Goal: Transaction & Acquisition: Purchase product/service

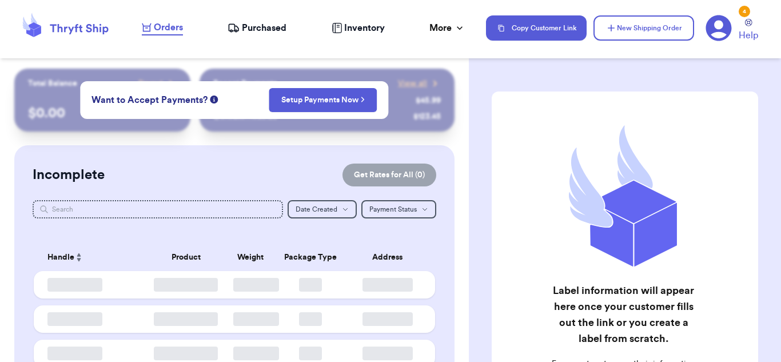
checkbox input "false"
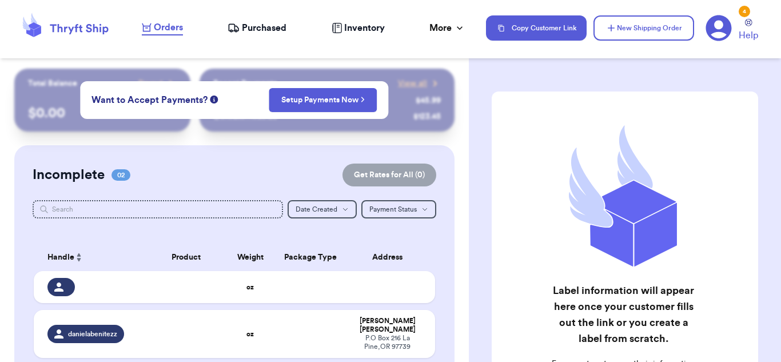
click at [654, 19] on button "New Shipping Order" at bounding box center [643, 27] width 101 height 25
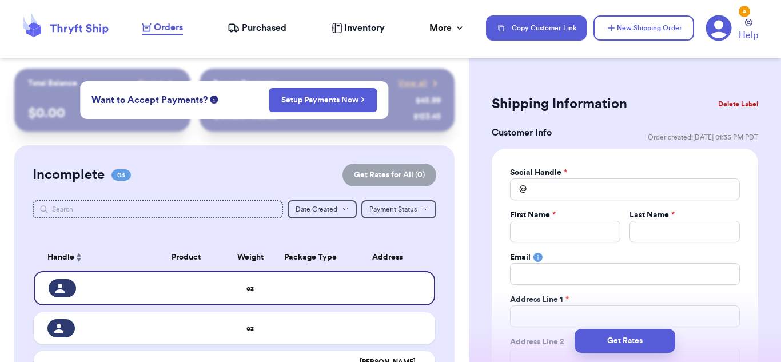
scroll to position [57, 0]
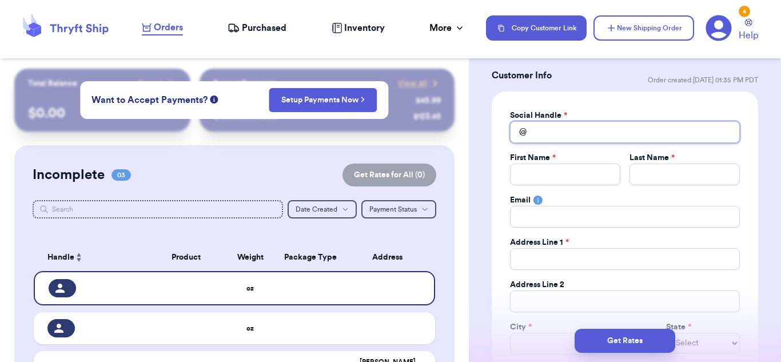
click at [608, 129] on input "Total Amount Paid" at bounding box center [625, 132] width 230 height 22
type input "n"
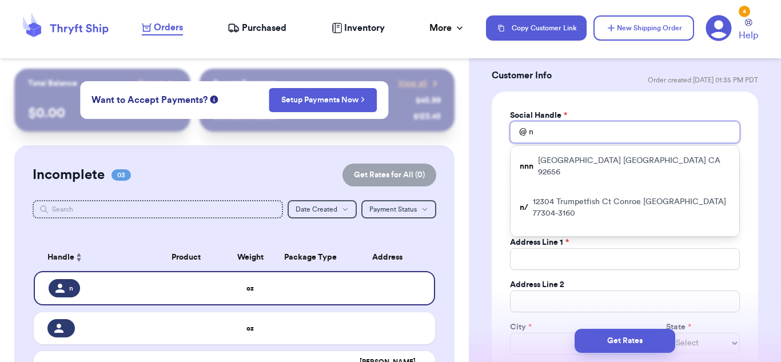
type input "n/"
type input "n/a"
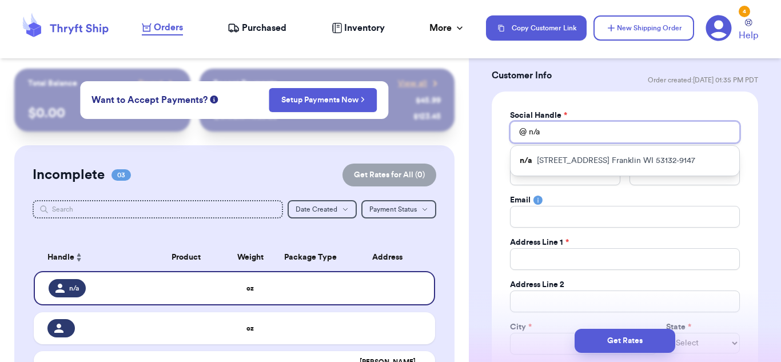
type input "n/a"
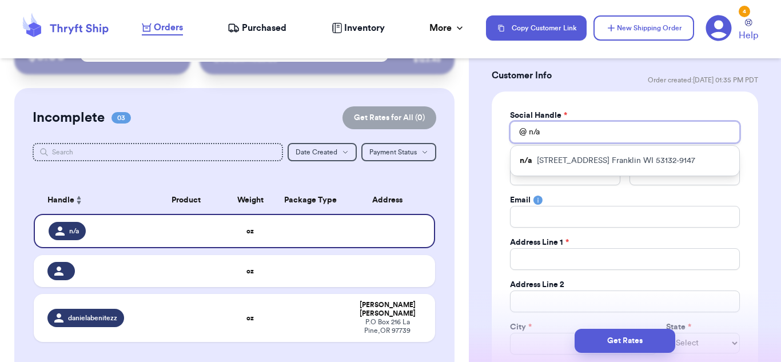
drag, startPoint x: 551, startPoint y: 129, endPoint x: 524, endPoint y: 136, distance: 27.7
click at [524, 136] on div "@ n/a" at bounding box center [625, 132] width 230 height 22
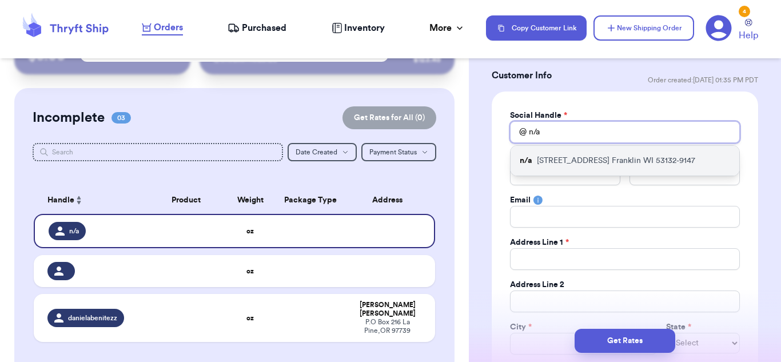
type input "a"
type input "am"
type input "ama"
type input "aman"
type input "amand"
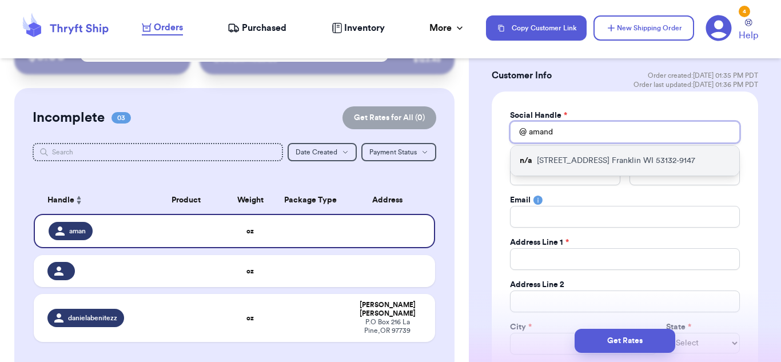
type input "[PERSON_NAME]"
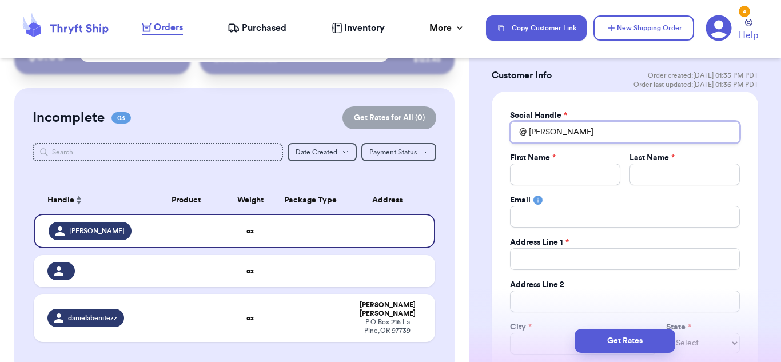
type input "[PERSON_NAME]."
type input "[PERSON_NAME].c"
type input "[PERSON_NAME][DOMAIN_NAME]"
type input "[PERSON_NAME].cou"
type input "[PERSON_NAME].cout"
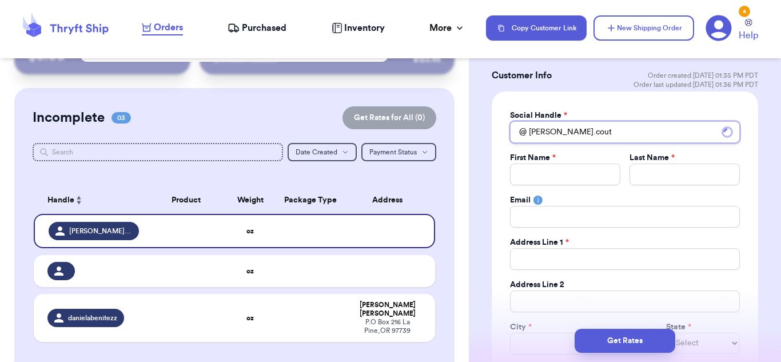
type input "[PERSON_NAME].[PERSON_NAME]"
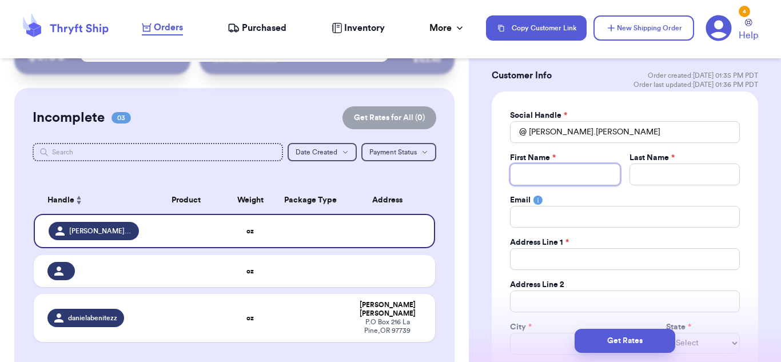
click at [568, 180] on input "Total Amount Paid" at bounding box center [565, 175] width 110 height 22
paste input "[PERSON_NAME]"
type input "[PERSON_NAME]"
drag, startPoint x: 581, startPoint y: 172, endPoint x: 550, endPoint y: 177, distance: 31.3
click at [550, 177] on input "[PERSON_NAME]" at bounding box center [565, 175] width 110 height 22
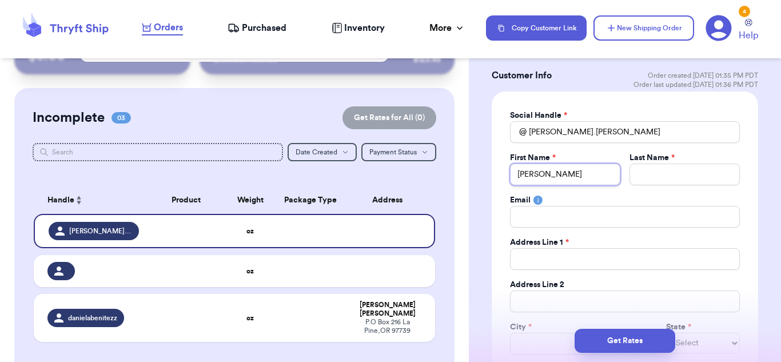
type input "[PERSON_NAME]"
click at [680, 166] on input "Total Amount Paid" at bounding box center [684, 175] width 110 height 22
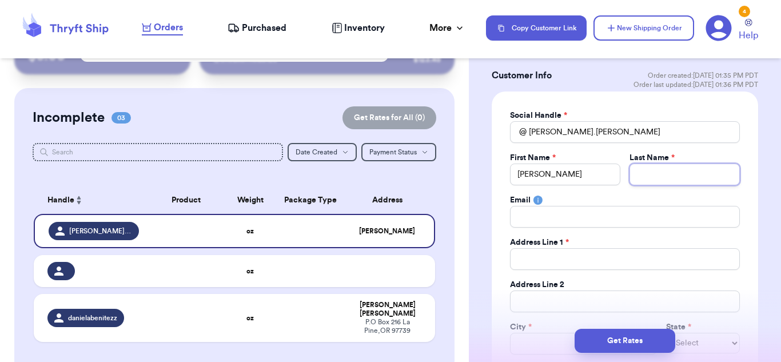
paste input "Cortina"
type input "Cortina"
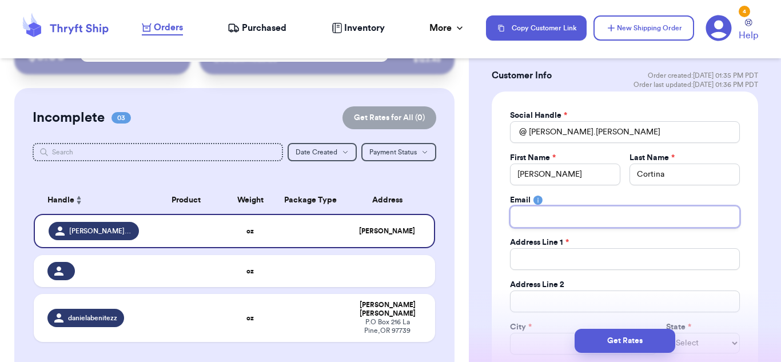
click at [560, 225] on input "Total Amount Paid" at bounding box center [625, 217] width 230 height 22
type input "m"
type input "m_"
type input "m_x"
type input "m_x\"
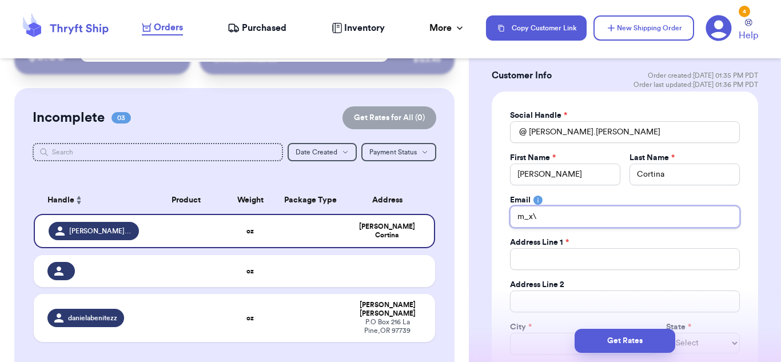
type input "m_x"
type input "m_"
type input "m_c"
type input "m_co"
type input "m_cor"
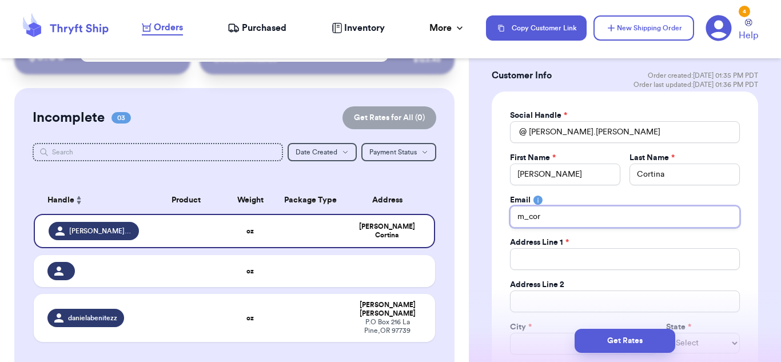
type input "m_co"
type input "m_c"
type input "m_"
type input "m"
type input "n"
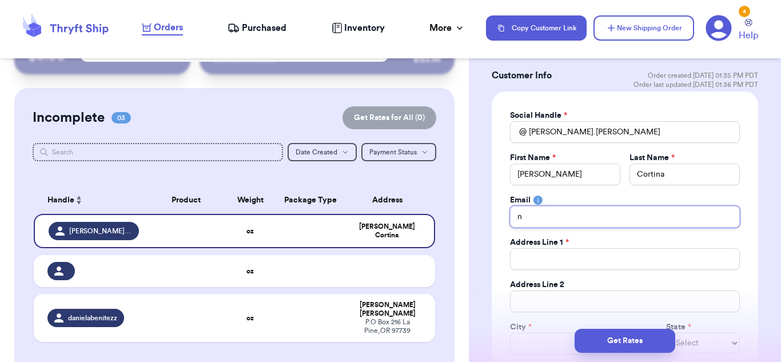
type input "n/"
type input "n/a"
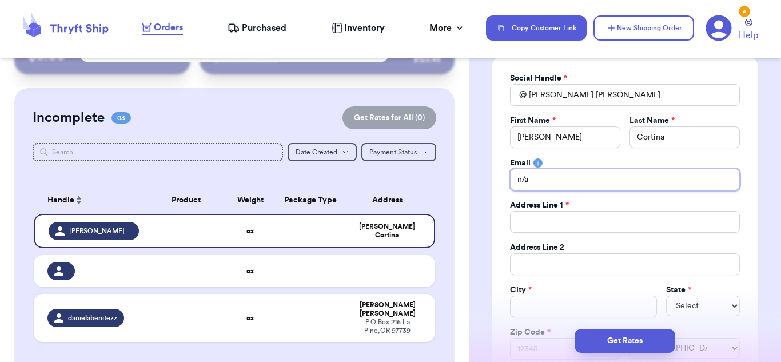
scroll to position [114, 0]
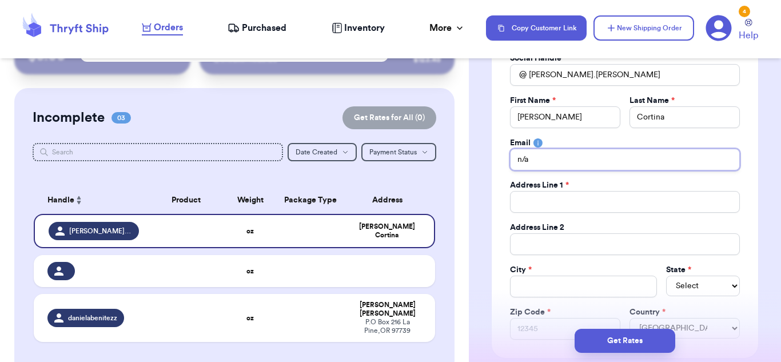
type input "n/a"
paste input "[STREET_ADDRESS][PERSON_NAME]"
type input "[STREET_ADDRESS][PERSON_NAME]"
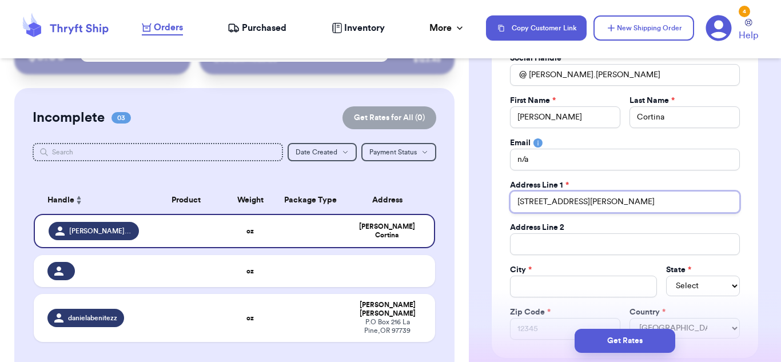
type input "[STREET_ADDRESS][PERSON_NAME]"
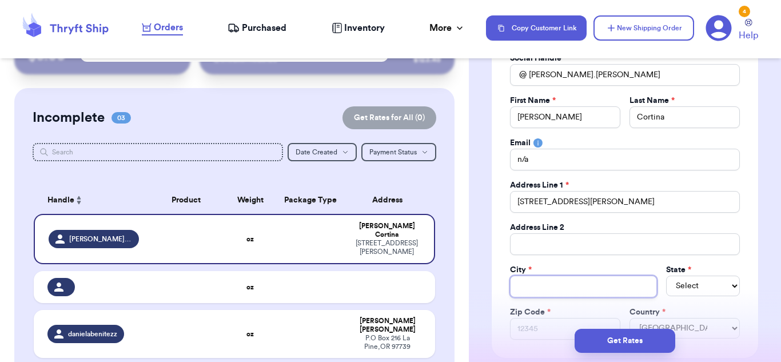
paste input "[PERSON_NAME]"
type input "[PERSON_NAME]"
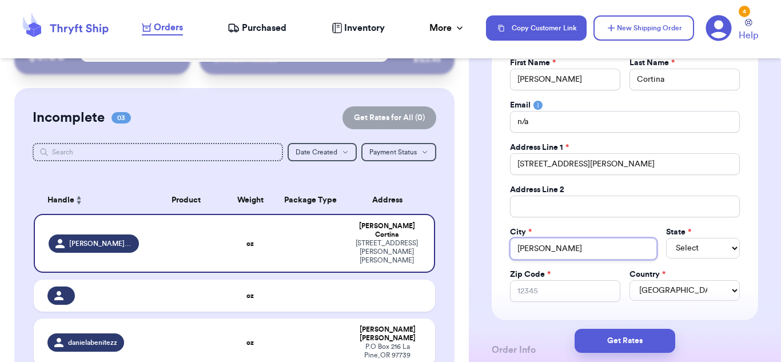
scroll to position [172, 0]
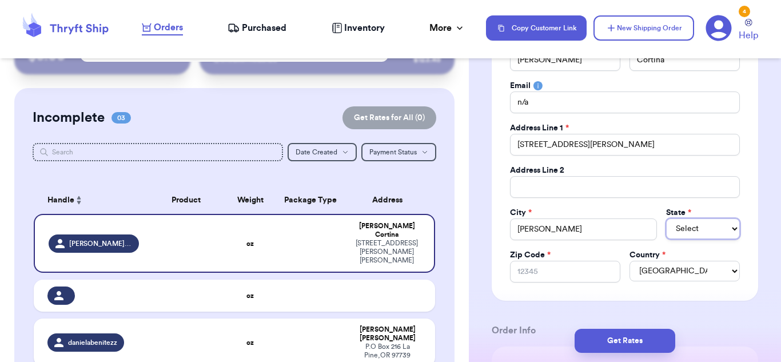
click at [704, 230] on select "Select AL AK AZ AR CA CO [GEOGRAPHIC_DATA] DE DC [GEOGRAPHIC_DATA] [GEOGRAPHIC_…" at bounding box center [703, 228] width 74 height 21
select select "SC"
click at [666, 218] on select "Select AL AK AZ AR CA CO [GEOGRAPHIC_DATA] DE DC [GEOGRAPHIC_DATA] [GEOGRAPHIC_…" at bounding box center [703, 228] width 74 height 21
paste input "29651-1148"
type input "29651-1148"
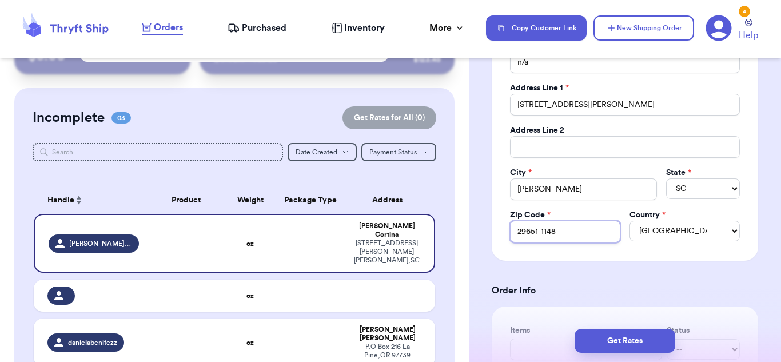
scroll to position [229, 0]
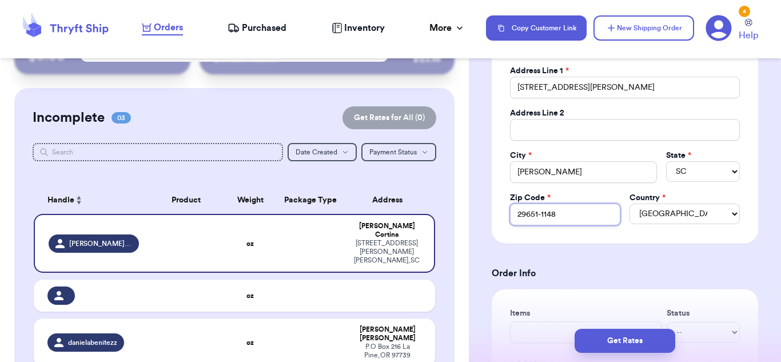
type input "29651-1148"
click at [540, 325] on div "Get Rates" at bounding box center [625, 341] width 312 height 42
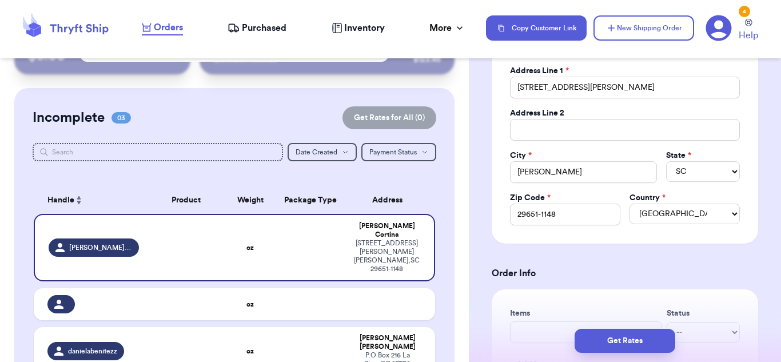
click at [539, 334] on div "Get Rates" at bounding box center [625, 341] width 294 height 24
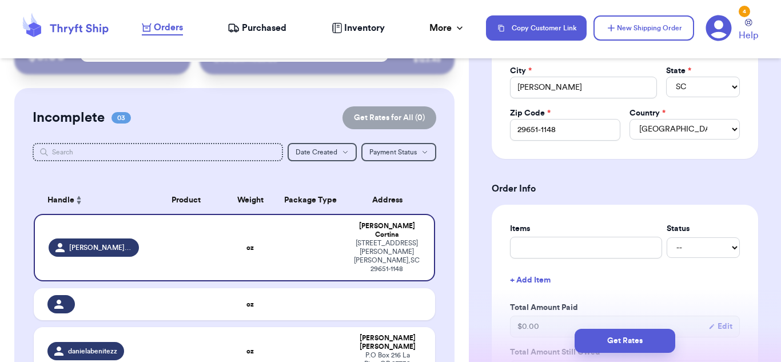
scroll to position [400, 0]
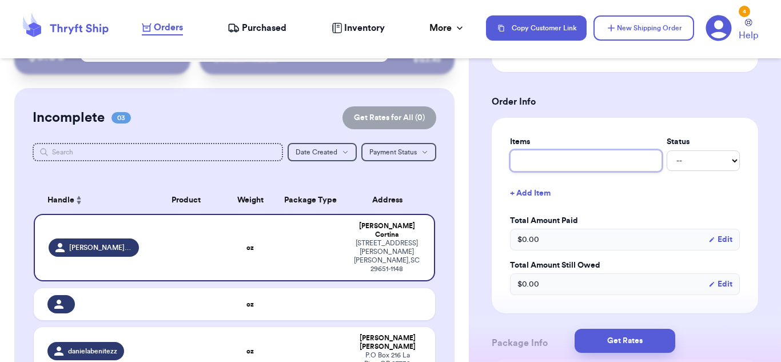
click at [533, 163] on input "text" at bounding box center [586, 161] width 152 height 22
type input "Sweater"
click at [674, 168] on select "-- Paid Owes" at bounding box center [703, 160] width 73 height 21
select select "paid"
click at [667, 150] on select "-- Paid Owes" at bounding box center [703, 160] width 73 height 21
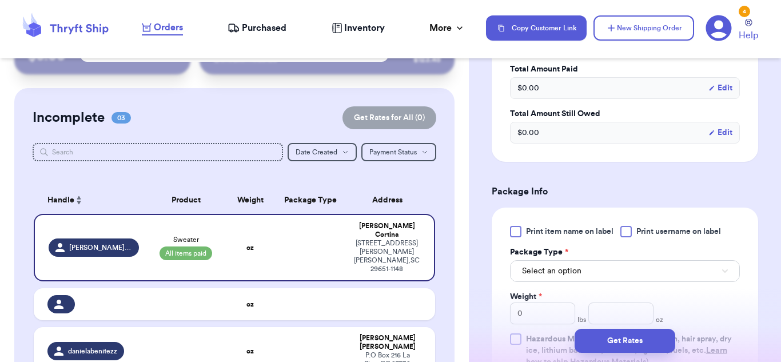
scroll to position [572, 0]
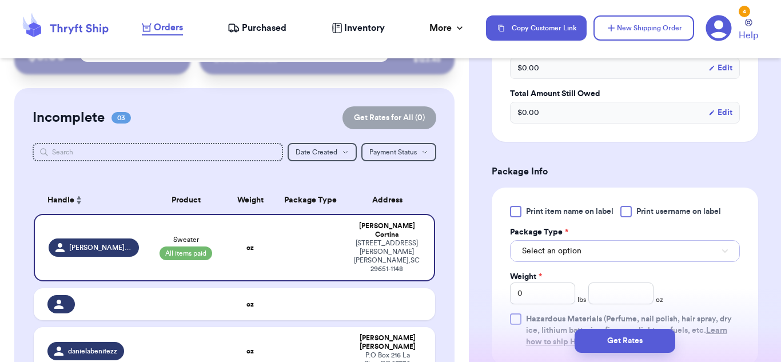
click at [624, 254] on button "Select an option" at bounding box center [625, 251] width 230 height 22
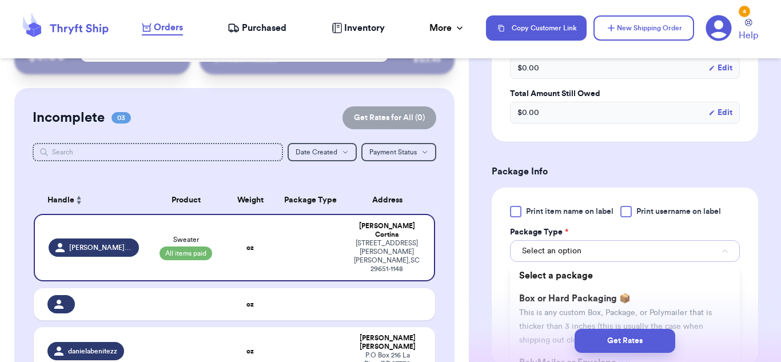
scroll to position [629, 0]
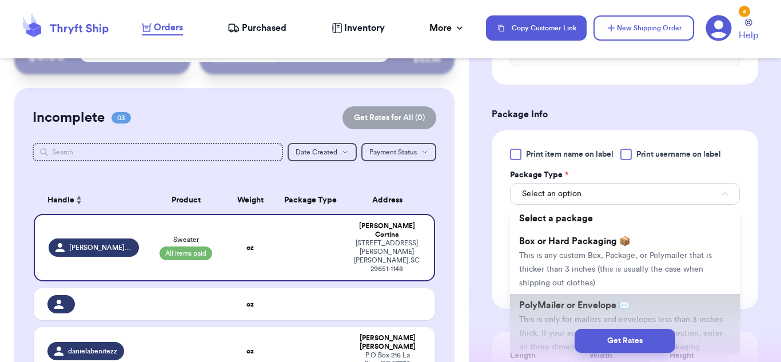
click at [594, 305] on span "PolyMailer or Envelope ✉️" at bounding box center [574, 305] width 111 height 9
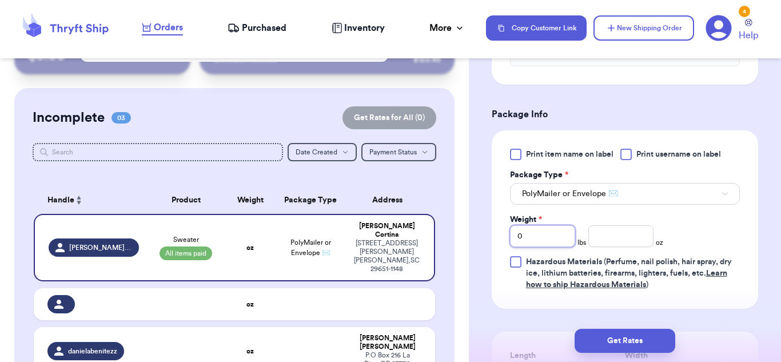
click at [560, 239] on input "0" at bounding box center [542, 236] width 65 height 22
type input "4"
click at [614, 233] on input "number" at bounding box center [620, 236] width 65 height 22
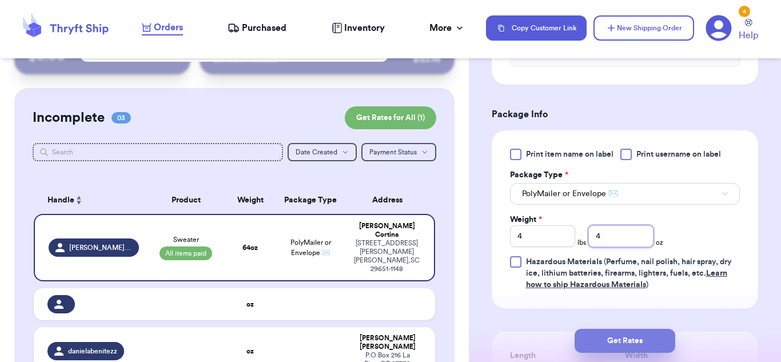
type input "4"
drag, startPoint x: 621, startPoint y: 338, endPoint x: 780, endPoint y: 281, distance: 169.1
click at [780, 281] on div "Shipping Information Delete Label Customer Info Order created: [DATE] 01:35 PM …" at bounding box center [625, 181] width 312 height 362
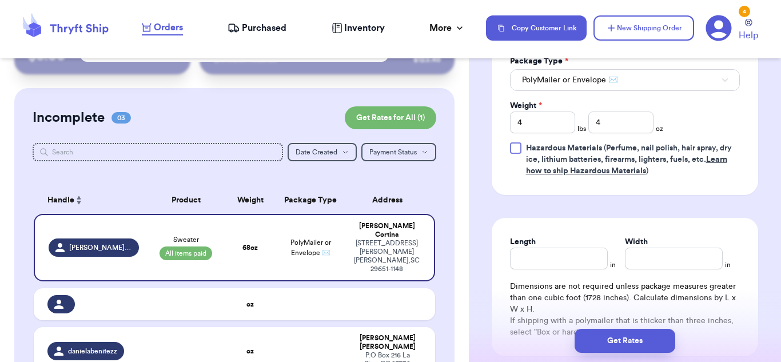
scroll to position [743, 0]
drag, startPoint x: 544, startPoint y: 127, endPoint x: 485, endPoint y: 122, distance: 58.5
click at [581, 264] on input "Length" at bounding box center [559, 258] width 98 height 22
type input "4"
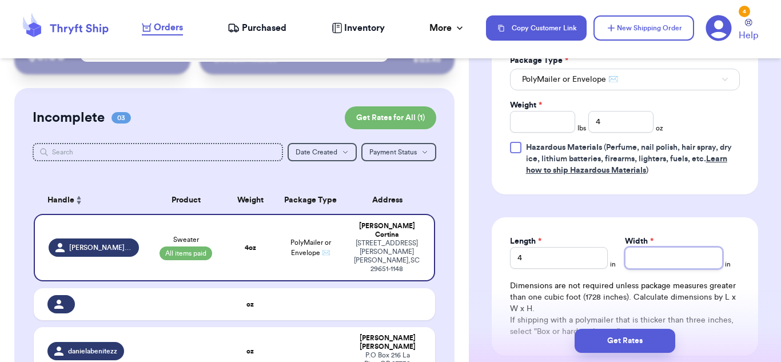
click at [646, 259] on input "Width *" at bounding box center [674, 258] width 98 height 22
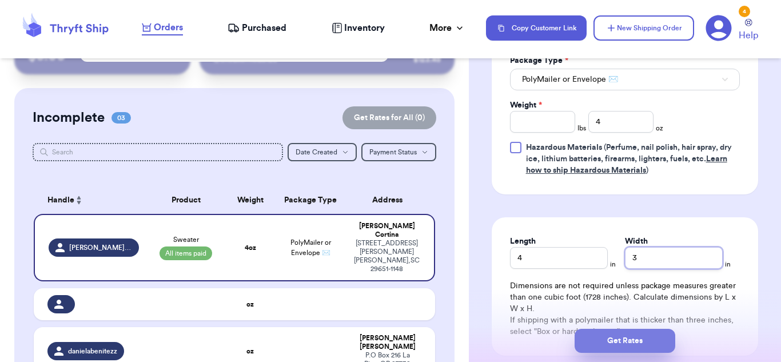
type input "3"
click at [627, 343] on button "Get Rates" at bounding box center [625, 341] width 101 height 24
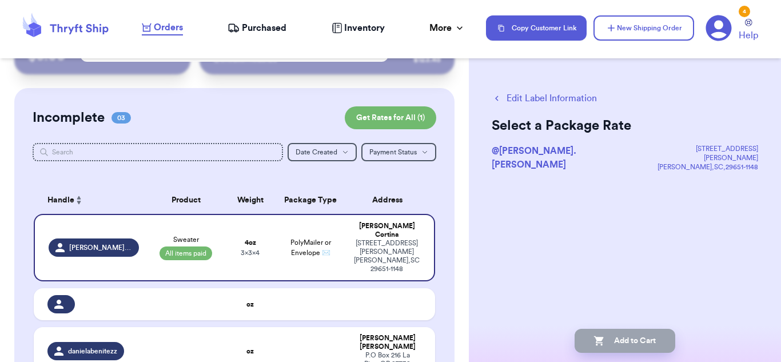
scroll to position [0, 0]
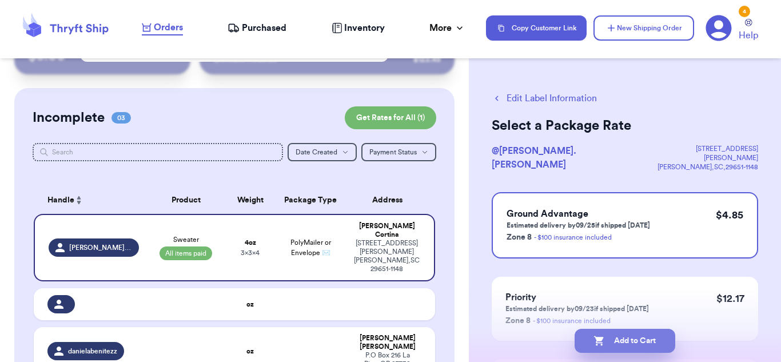
click at [634, 346] on button "Add to Cart" at bounding box center [625, 341] width 101 height 24
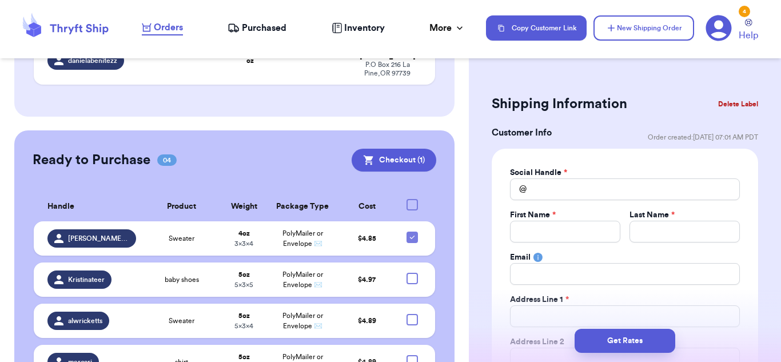
scroll to position [286, 0]
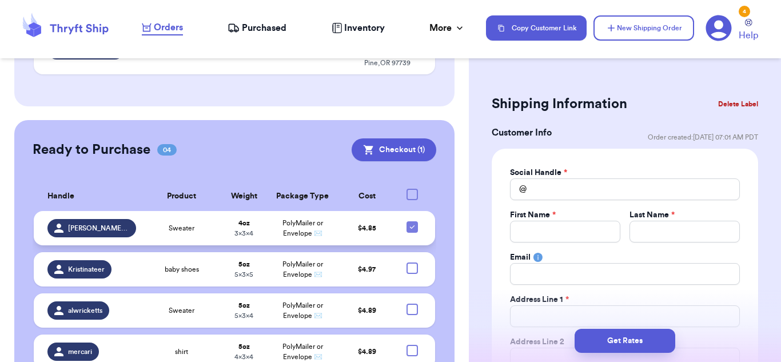
click at [410, 225] on icon at bounding box center [412, 226] width 5 height 3
click at [412, 221] on input "checkbox" at bounding box center [412, 221] width 1 height 1
checkbox input "false"
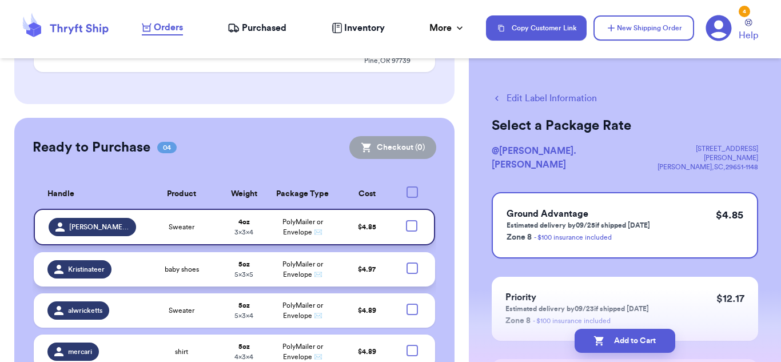
click at [407, 262] on div at bounding box center [412, 267] width 11 height 11
click at [412, 262] on input "checkbox" at bounding box center [412, 262] width 1 height 1
checkbox input "true"
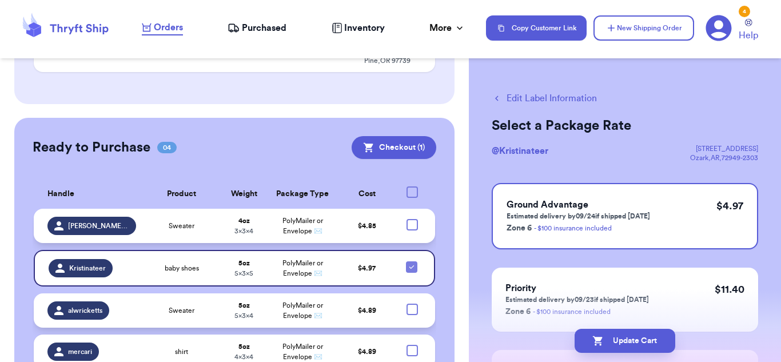
click at [407, 304] on div at bounding box center [412, 309] width 11 height 11
click at [412, 303] on input "checkbox" at bounding box center [412, 303] width 1 height 1
checkbox input "true"
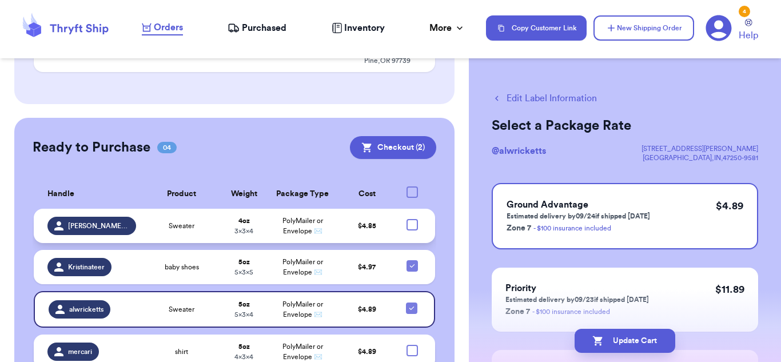
click at [412, 341] on td at bounding box center [415, 351] width 39 height 34
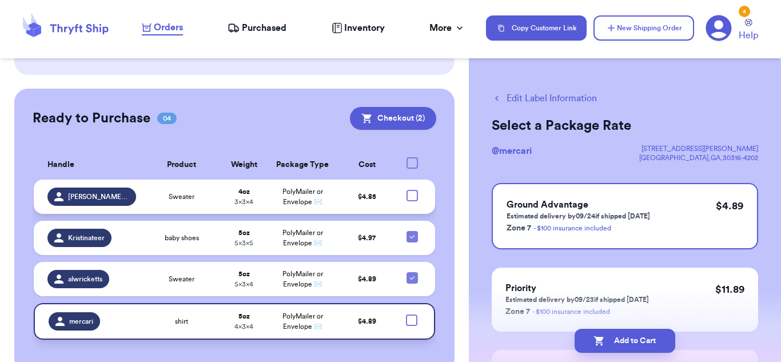
scroll to position [330, 0]
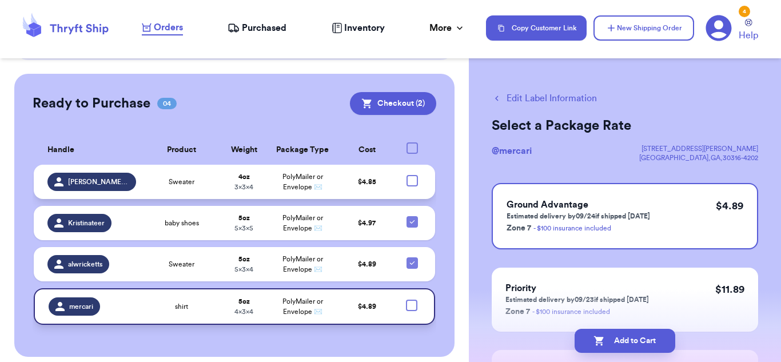
click at [407, 300] on div at bounding box center [411, 305] width 11 height 11
click at [411, 299] on input "checkbox" at bounding box center [411, 299] width 1 height 1
checkbox input "true"
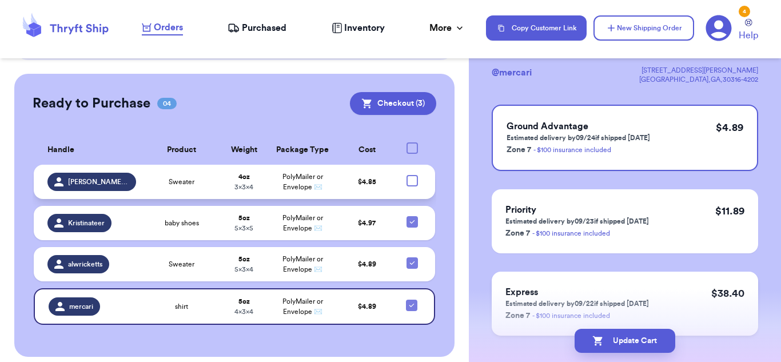
scroll to position [132, 0]
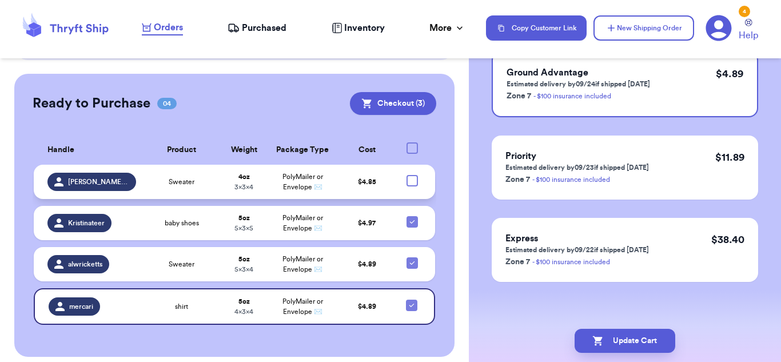
click at [407, 175] on div at bounding box center [412, 180] width 11 height 11
click at [412, 174] on input "checkbox" at bounding box center [412, 174] width 1 height 1
checkbox input "true"
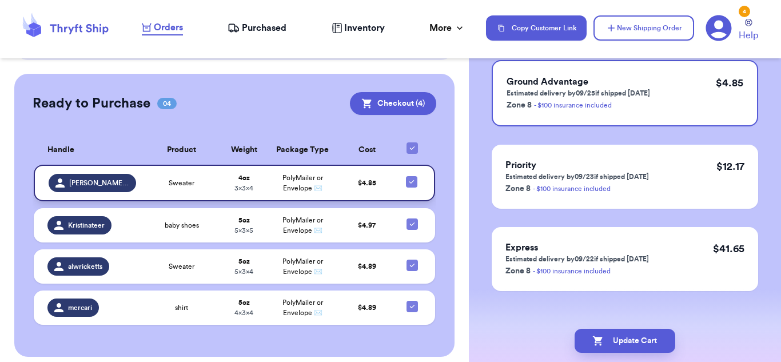
click at [408, 177] on icon at bounding box center [411, 181] width 9 height 9
click at [411, 176] on input "checkbox" at bounding box center [411, 176] width 1 height 1
checkbox input "false"
click at [407, 218] on div at bounding box center [412, 223] width 11 height 11
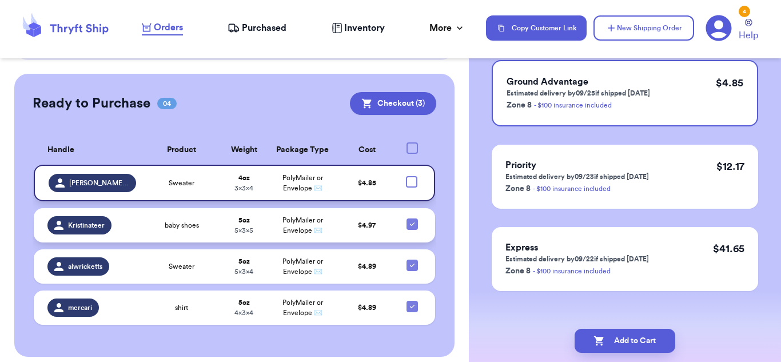
click at [412, 218] on input "checkbox" at bounding box center [412, 218] width 1 height 1
checkbox input "false"
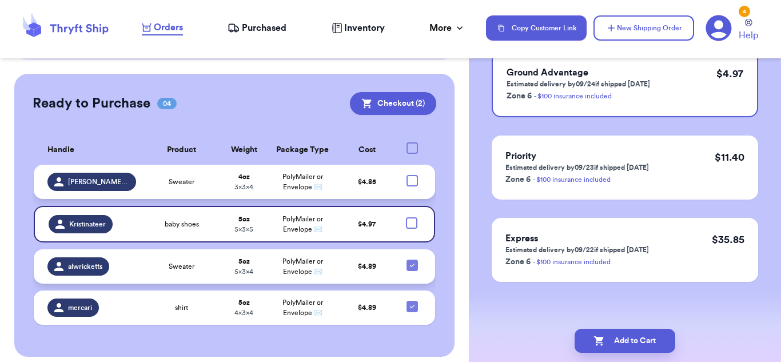
click at [407, 260] on div at bounding box center [412, 265] width 11 height 11
click at [412, 259] on input "checkbox" at bounding box center [412, 259] width 1 height 1
checkbox input "false"
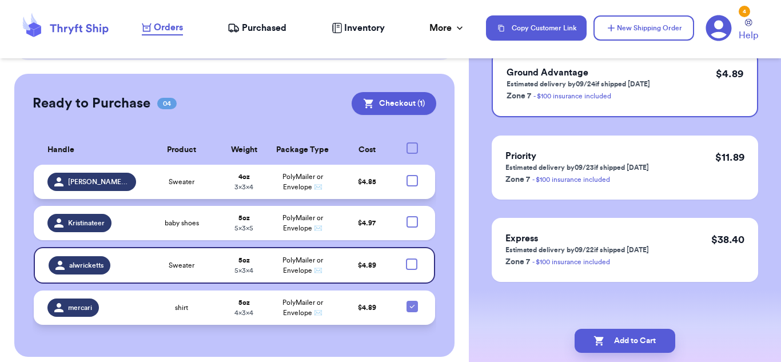
click at [408, 302] on icon at bounding box center [412, 306] width 9 height 9
click at [412, 300] on input "checkbox" at bounding box center [412, 300] width 1 height 1
checkbox input "false"
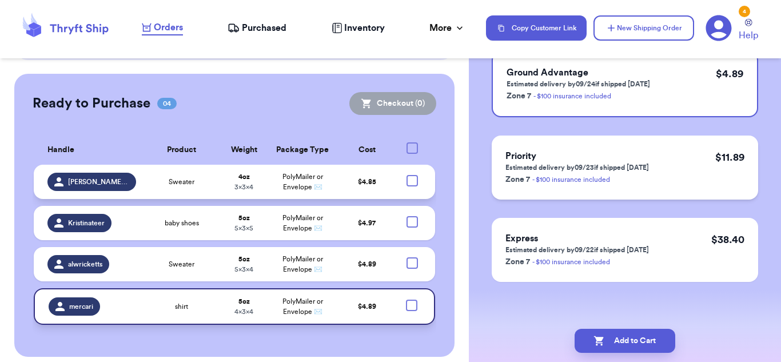
scroll to position [0, 0]
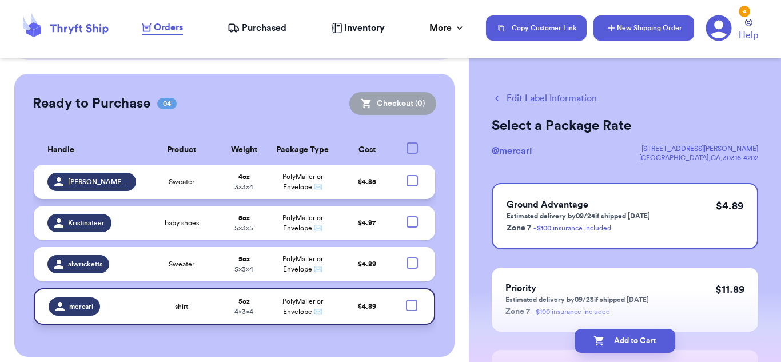
click at [655, 25] on button "New Shipping Order" at bounding box center [643, 27] width 101 height 25
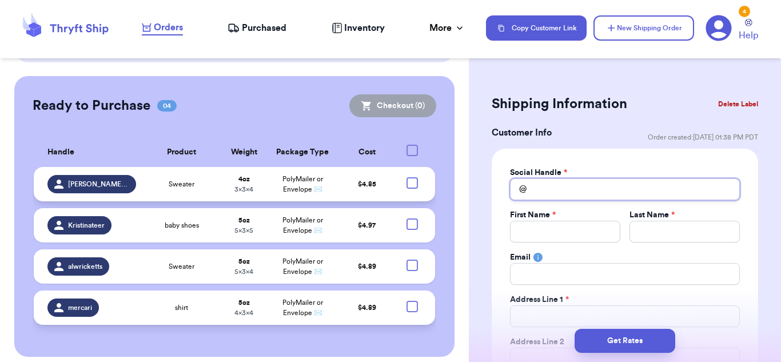
click at [583, 188] on input "Total Amount Paid" at bounding box center [625, 189] width 230 height 22
type input "n"
type input "n/"
type input "n/a"
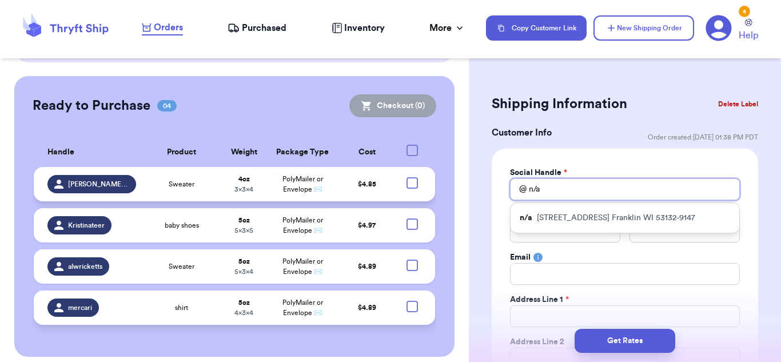
type input "n/a"
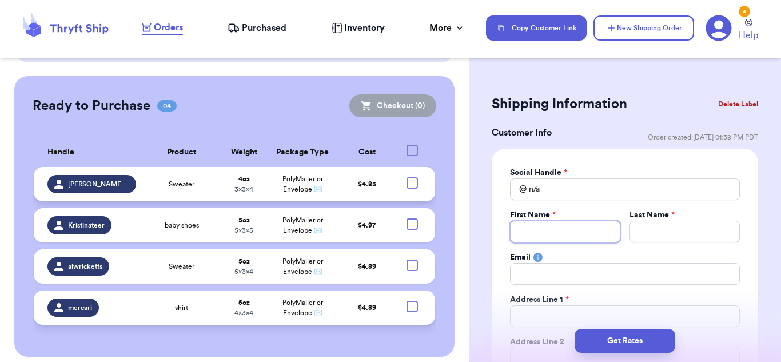
click at [535, 238] on input "Total Amount Paid" at bounding box center [565, 232] width 110 height 22
paste input "[PERSON_NAME]"
type input "[PERSON_NAME]"
drag, startPoint x: 582, startPoint y: 234, endPoint x: 543, endPoint y: 238, distance: 39.1
click at [543, 238] on input "[PERSON_NAME]" at bounding box center [565, 232] width 110 height 22
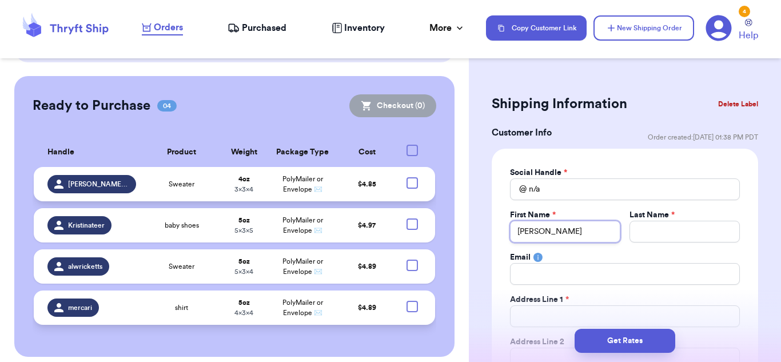
type input "[PERSON_NAME]"
paste input "[PERSON_NAME]"
type input "[PERSON_NAME]"
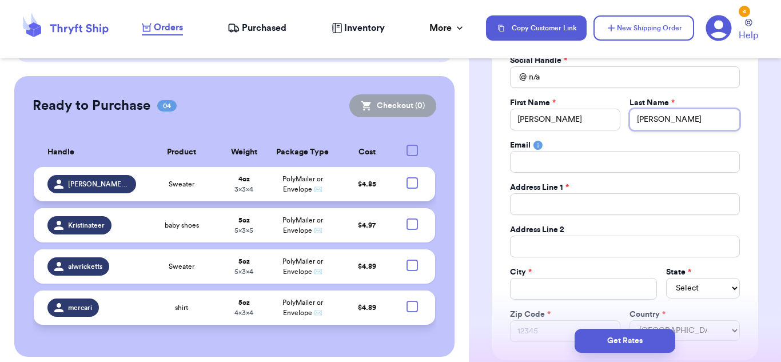
scroll to position [114, 0]
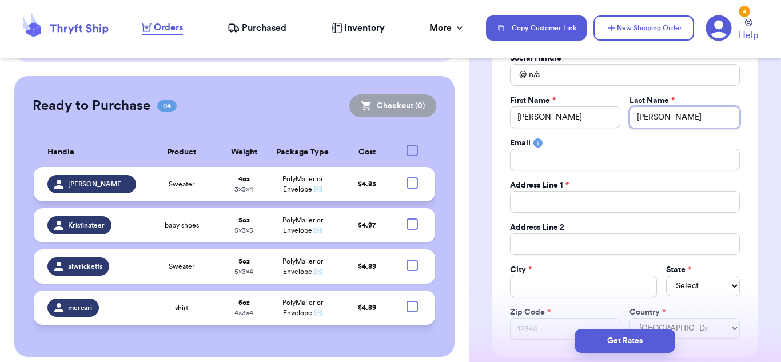
type input "[PERSON_NAME]"
click at [603, 153] on input "Total Amount Paid" at bounding box center [625, 160] width 230 height 22
type input "n"
type input "n/"
type input "n/a"
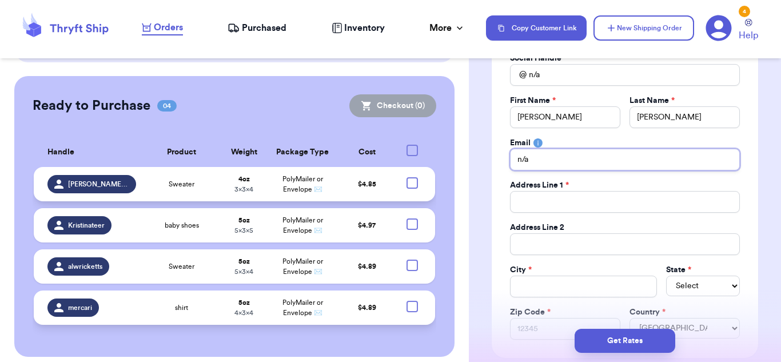
type input "n/a"
paste input "19982 Bluff Dr"
type input "19982 Bluff Dr"
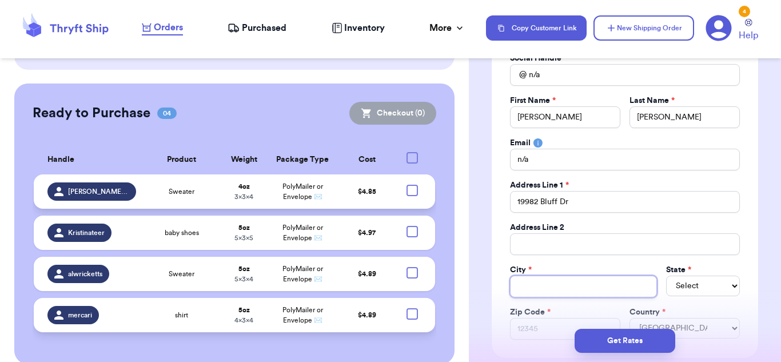
paste input "Goshen"
type input "Goshen"
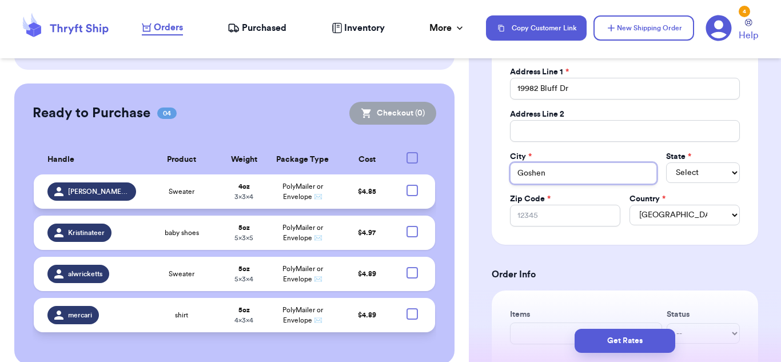
scroll to position [229, 0]
type input "Goshen"
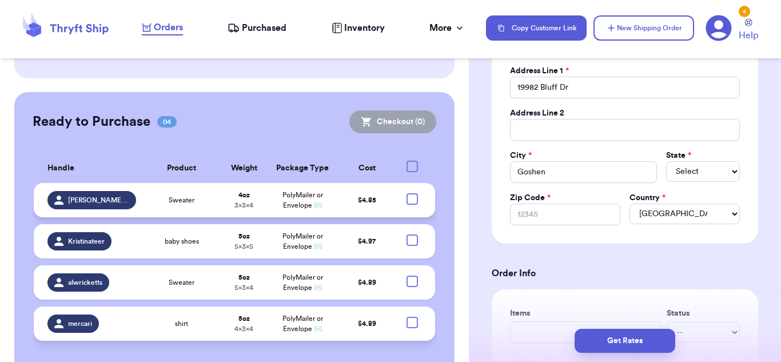
scroll to position [376, 0]
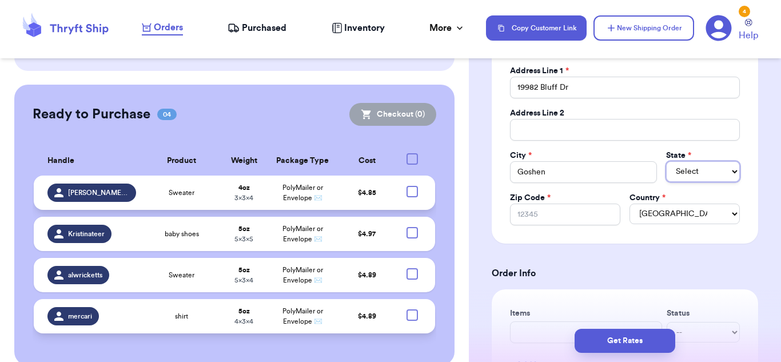
click at [692, 180] on select "Select AL AK AZ AR CA CO [GEOGRAPHIC_DATA] DE DC [GEOGRAPHIC_DATA] [GEOGRAPHIC_…" at bounding box center [703, 171] width 74 height 21
select select "IN"
click at [666, 161] on select "Select AL AK AZ AR CA CO [GEOGRAPHIC_DATA] DE DC [GEOGRAPHIC_DATA] [GEOGRAPHIC_…" at bounding box center [703, 171] width 74 height 21
paste input "46526-9126"
type input "46526-9126"
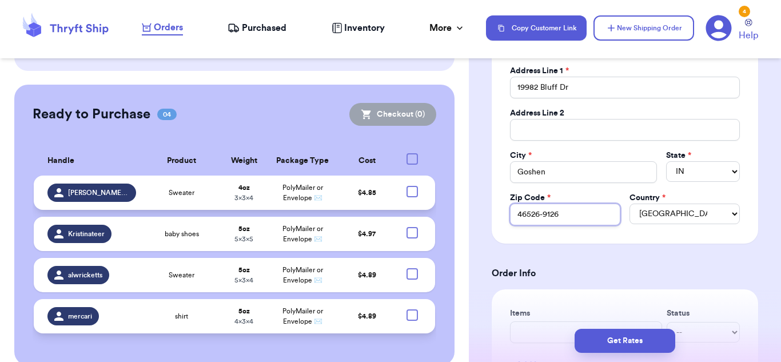
type input "46526-9126"
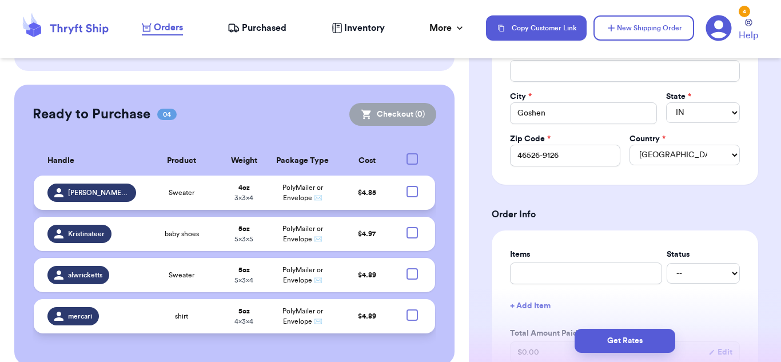
scroll to position [343, 0]
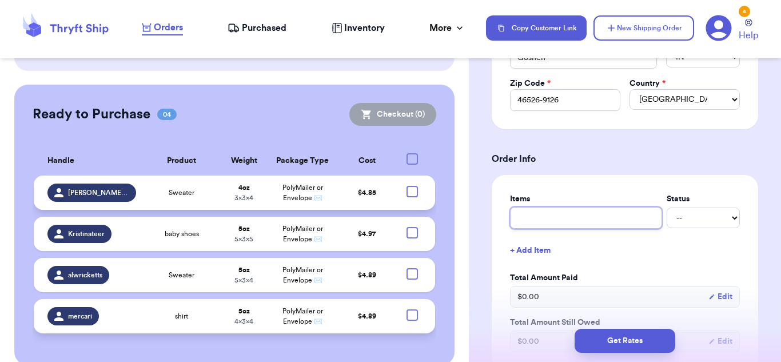
click at [613, 225] on input "text" at bounding box center [586, 218] width 152 height 22
type input "free people top"
click at [688, 212] on select "-- Paid Owes" at bounding box center [703, 218] width 73 height 21
select select "paid"
click at [667, 208] on select "-- Paid Owes" at bounding box center [703, 218] width 73 height 21
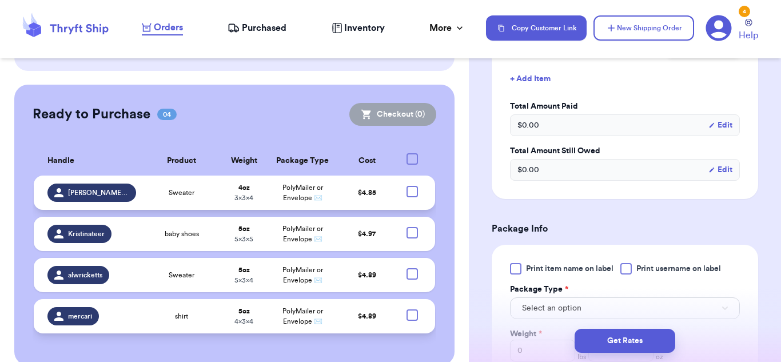
scroll to position [572, 0]
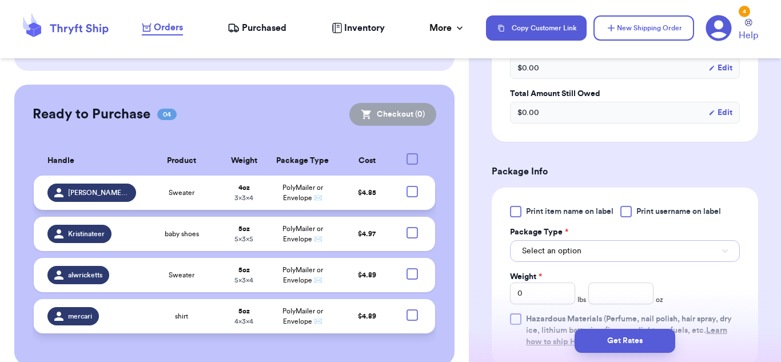
click at [699, 253] on button "Select an option" at bounding box center [625, 251] width 230 height 22
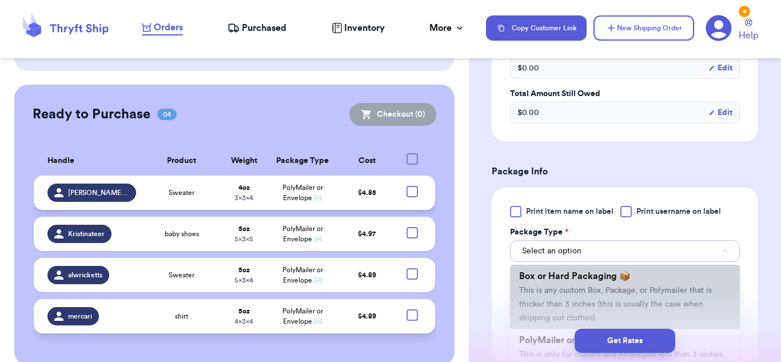
scroll to position [57, 0]
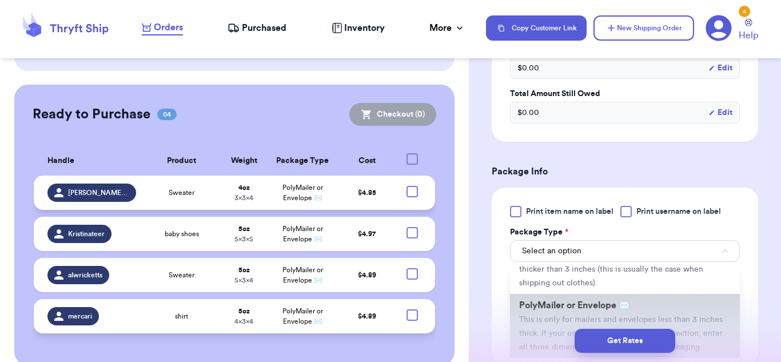
click at [599, 310] on li "PolyMailer or Envelope ✉️ This is only for mailers and envelopes less than 3 in…" at bounding box center [625, 326] width 230 height 64
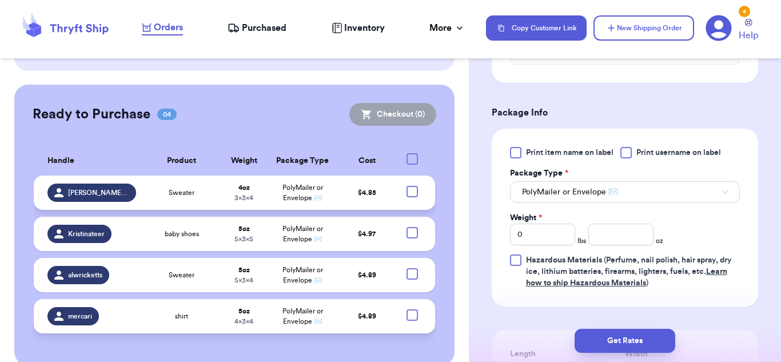
scroll to position [686, 0]
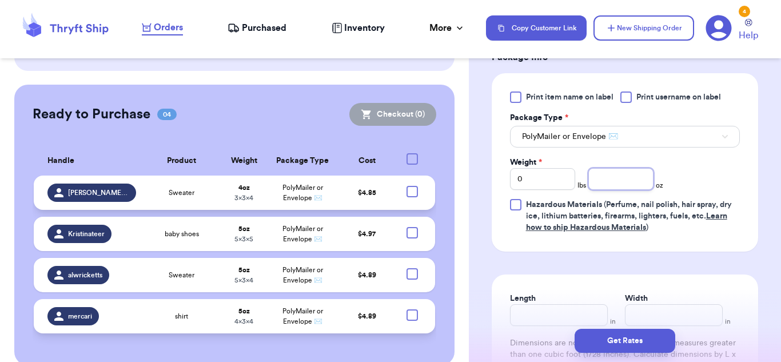
click at [597, 180] on input "number" at bounding box center [620, 179] width 65 height 22
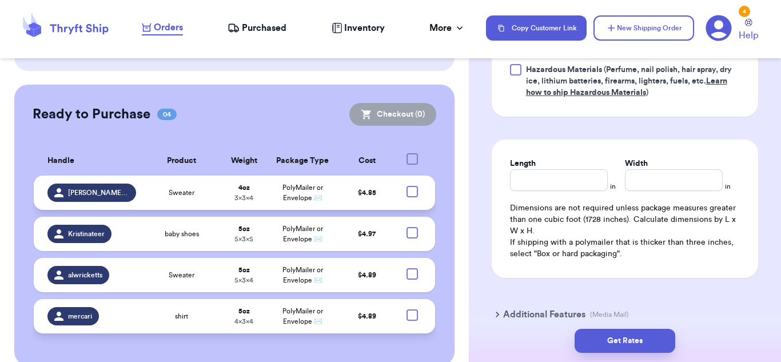
scroll to position [858, 0]
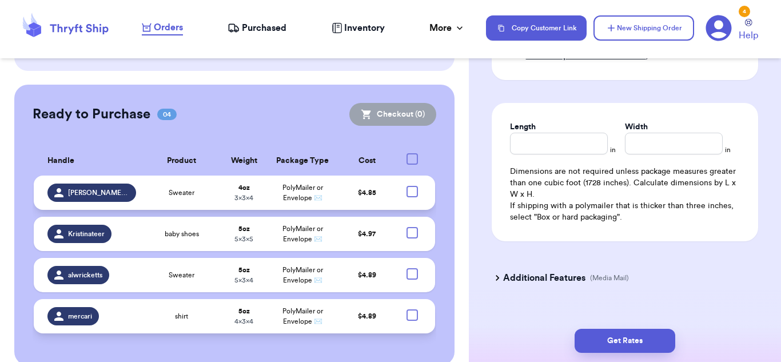
type input "3"
click at [582, 142] on input "Length" at bounding box center [559, 144] width 98 height 22
type input "3"
click at [667, 148] on input "Width *" at bounding box center [674, 144] width 98 height 22
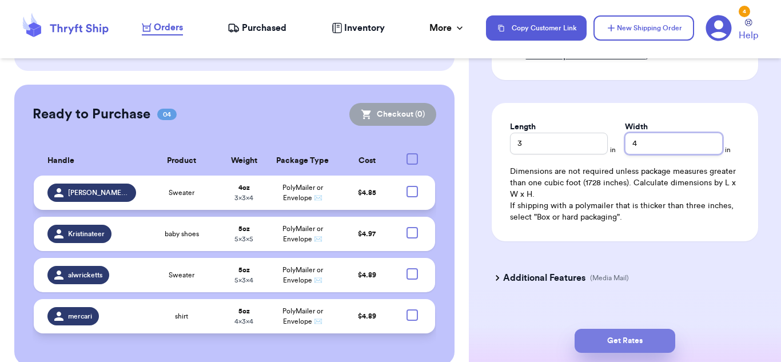
type input "4"
click at [667, 340] on button "Get Rates" at bounding box center [625, 341] width 101 height 24
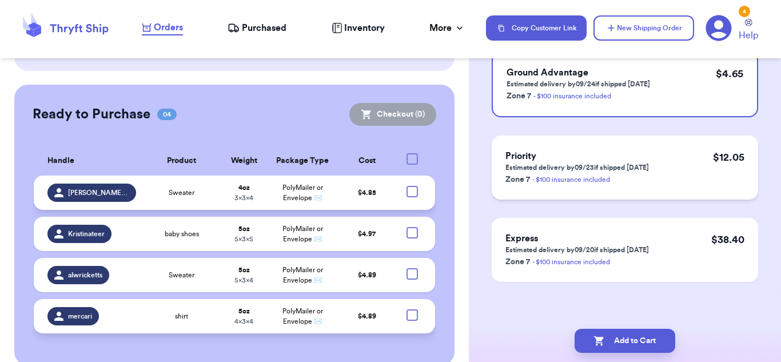
scroll to position [0, 0]
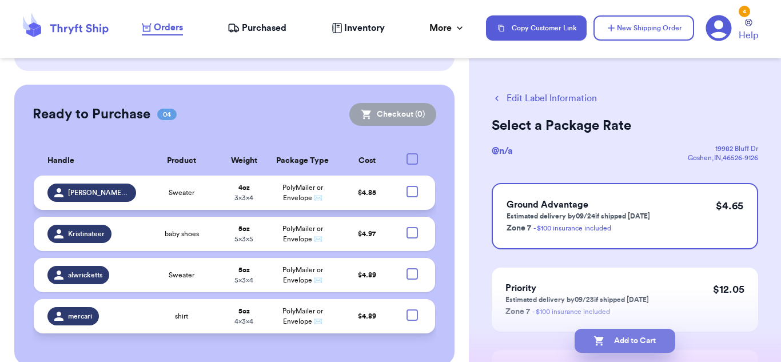
click at [651, 338] on button "Add to Cart" at bounding box center [625, 341] width 101 height 24
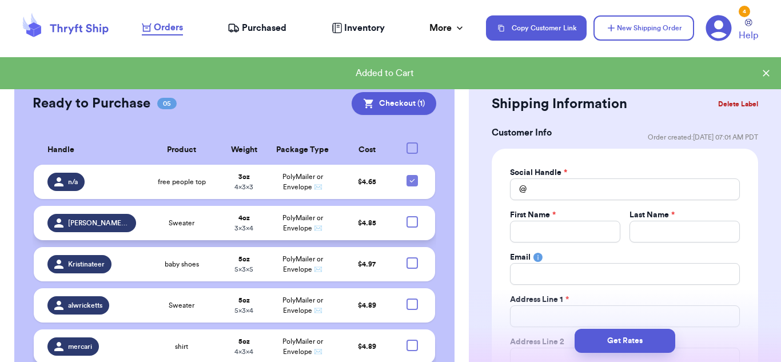
click at [410, 217] on div at bounding box center [412, 221] width 11 height 11
click at [412, 216] on input "checkbox" at bounding box center [412, 216] width 1 height 1
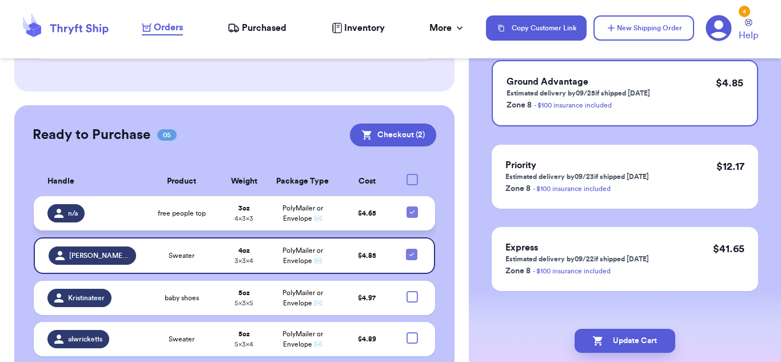
scroll to position [273, 0]
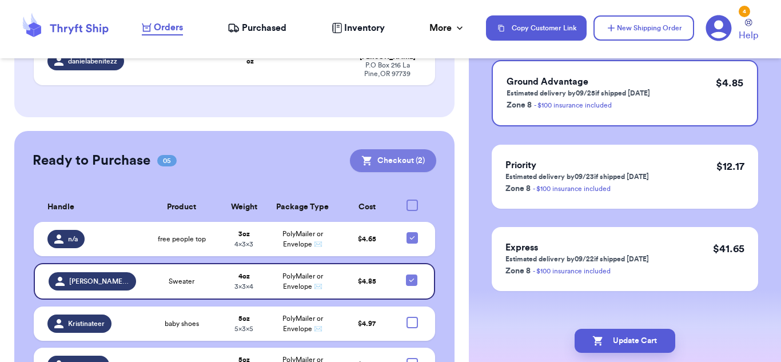
click at [408, 149] on button "Checkout ( 2 )" at bounding box center [393, 160] width 86 height 23
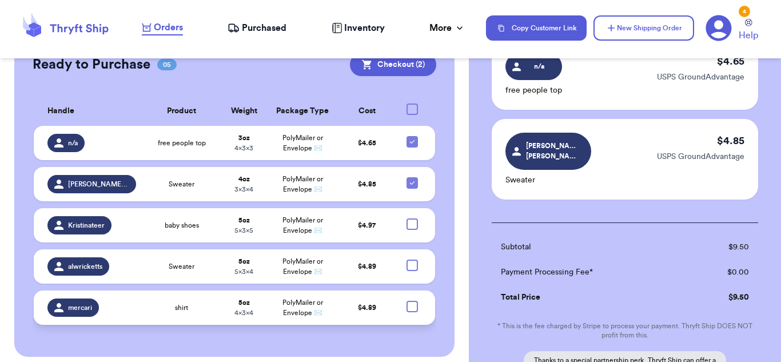
scroll to position [172, 0]
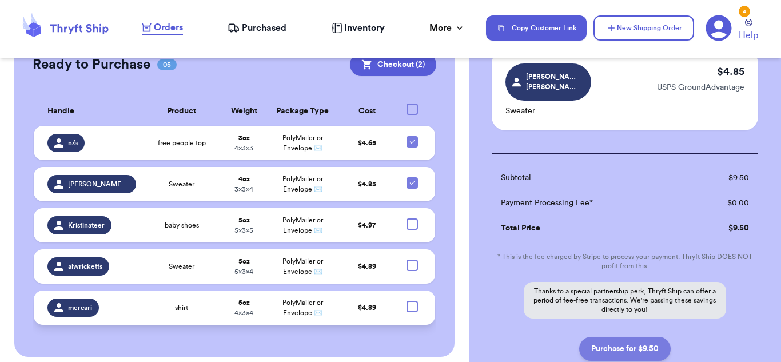
click at [623, 337] on button "Purchase for $9.50" at bounding box center [624, 349] width 91 height 24
checkbox input "false"
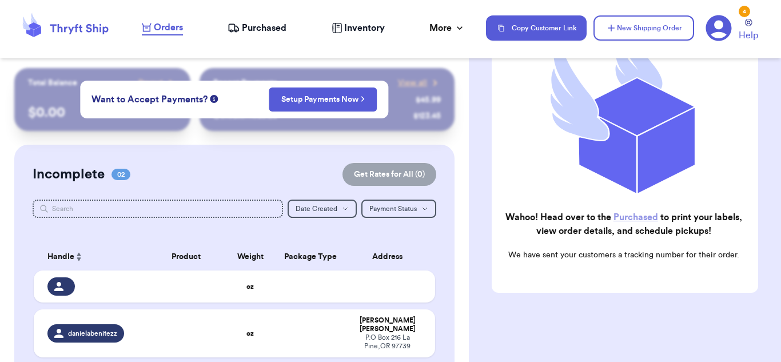
scroll to position [0, 0]
click at [249, 42] on nav "Orders Purchased Inventory More Stats Completed Orders Payments Payouts Copy Cu…" at bounding box center [455, 28] width 651 height 38
click at [250, 33] on span "Purchased" at bounding box center [264, 28] width 45 height 14
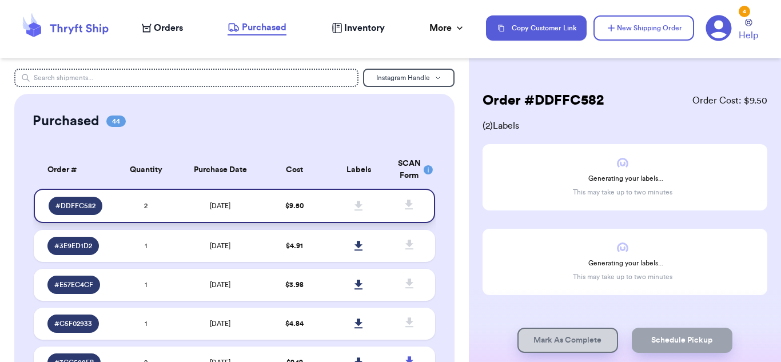
click at [326, 206] on td at bounding box center [358, 206] width 64 height 34
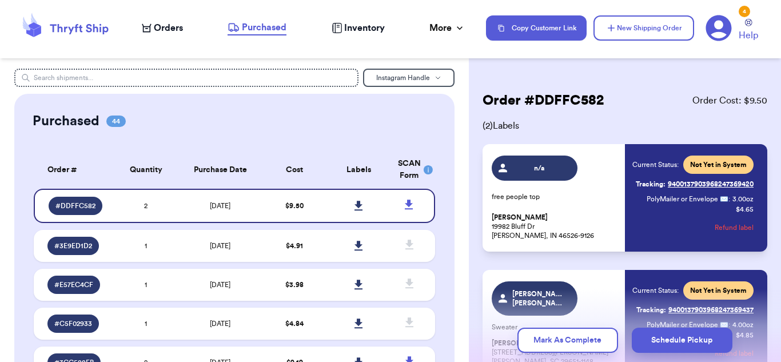
click at [676, 184] on link "Tracking: 9400137903968247369420" at bounding box center [695, 184] width 118 height 18
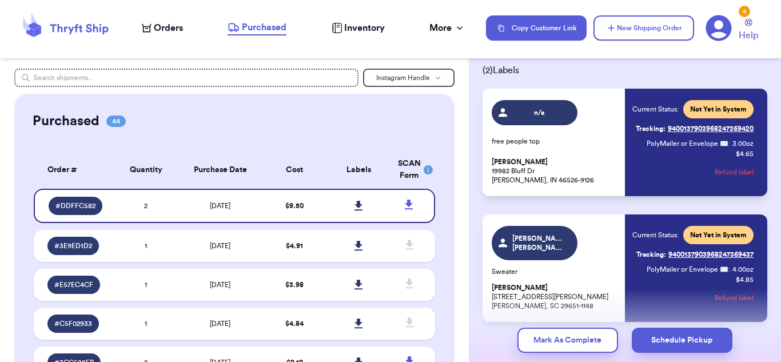
scroll to position [107, 0]
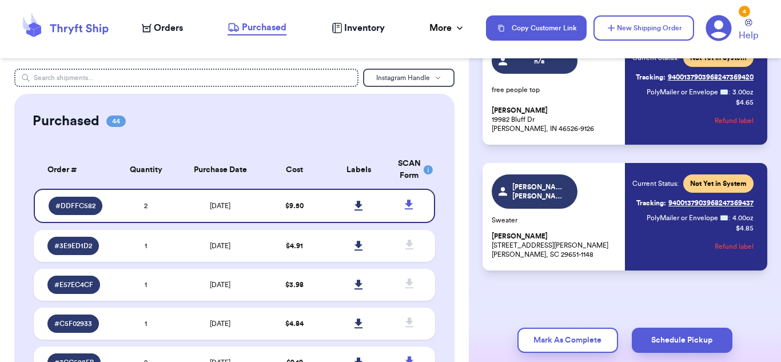
click at [678, 200] on link "Tracking: 9400137903968247369437" at bounding box center [694, 203] width 117 height 18
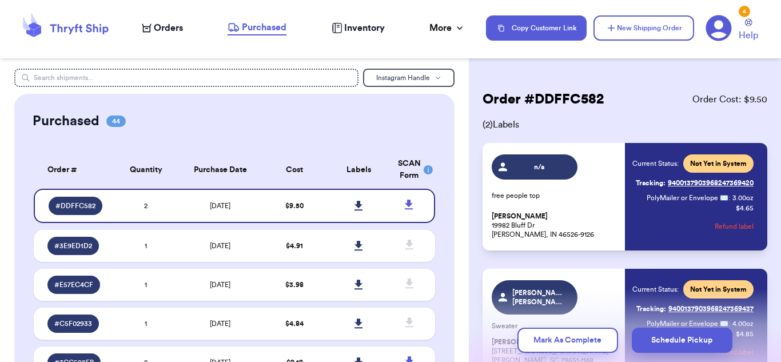
scroll to position [0, 0]
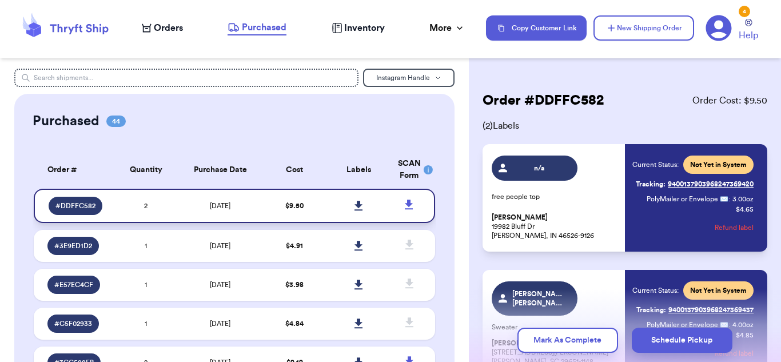
click at [356, 206] on icon at bounding box center [358, 206] width 9 height 10
